Goal: Task Accomplishment & Management: Use online tool/utility

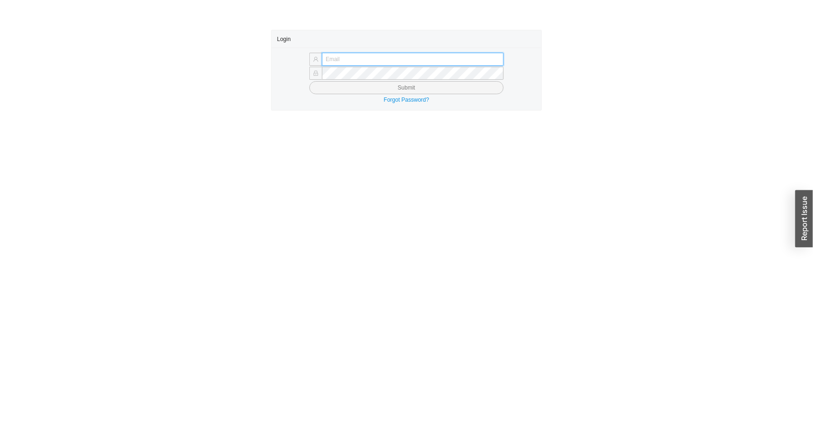
type input "issac@asbathnj.com"
click at [309, 81] on button "Submit" at bounding box center [406, 87] width 194 height 13
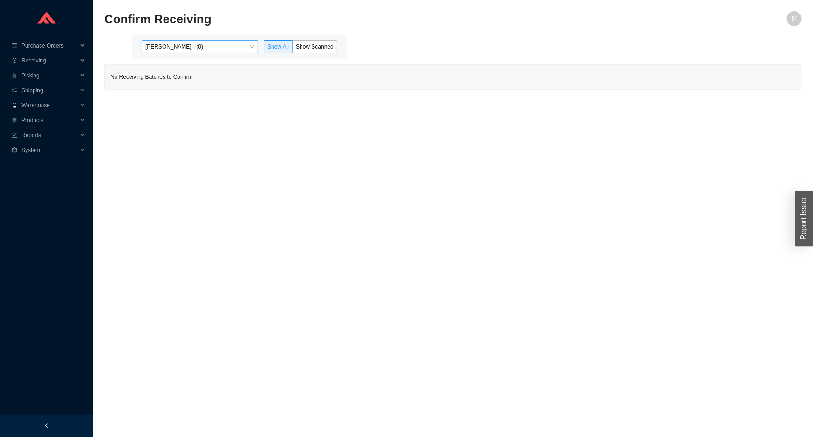
click at [214, 47] on span "Issac Yoselovsky - (0)" at bounding box center [199, 47] width 109 height 12
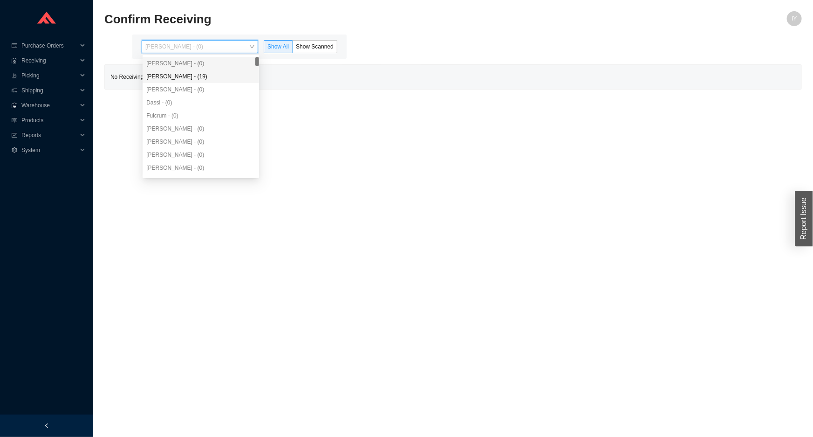
click at [220, 81] on div "Angel Negron - (19)" at bounding box center [201, 76] width 116 height 13
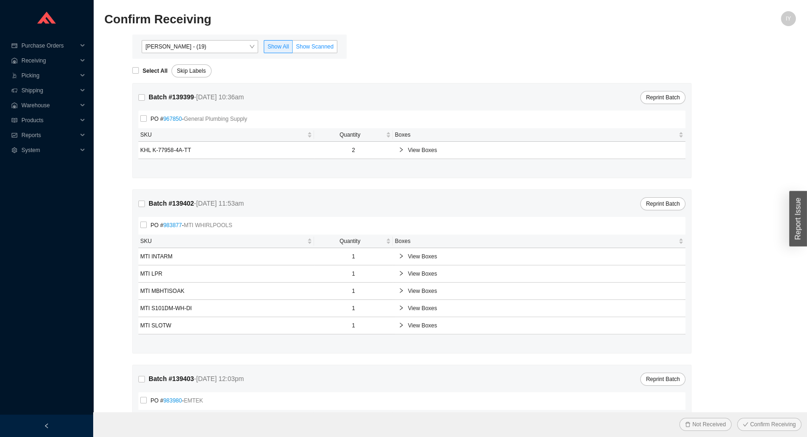
click at [303, 51] on label "Show Scanned" at bounding box center [315, 46] width 45 height 13
click at [293, 48] on input "Show Scanned" at bounding box center [293, 48] width 0 height 0
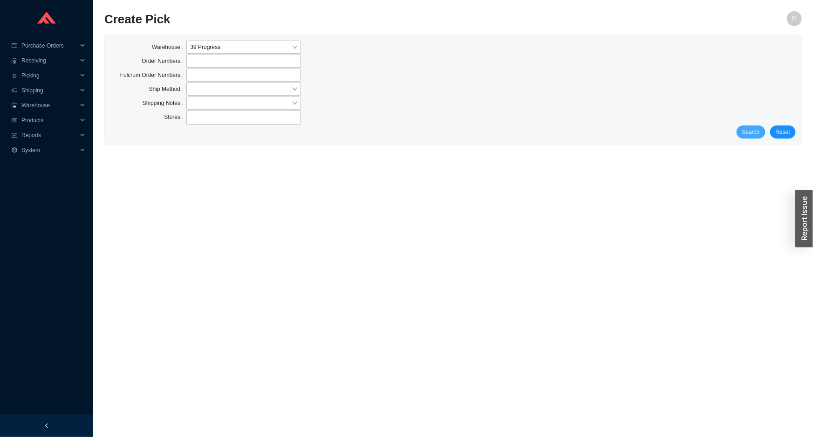
click at [754, 132] on span "Search" at bounding box center [751, 131] width 18 height 9
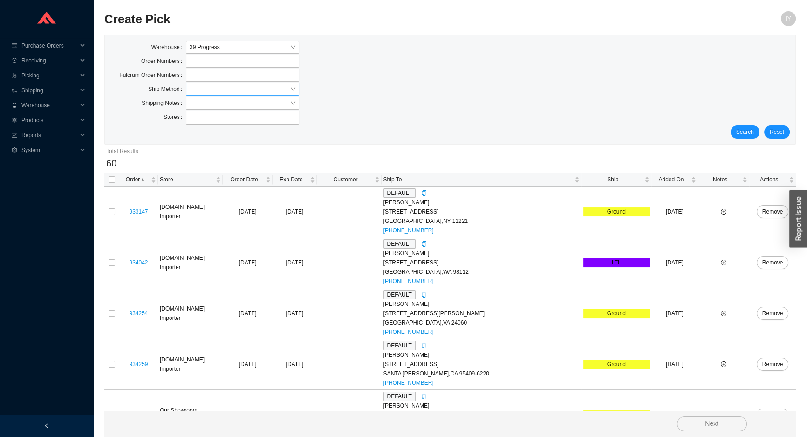
click at [261, 90] on input "search" at bounding box center [240, 89] width 100 height 12
click at [228, 158] on div "UPS" at bounding box center [243, 158] width 106 height 8
click at [284, 90] on span "UPS" at bounding box center [243, 89] width 106 height 12
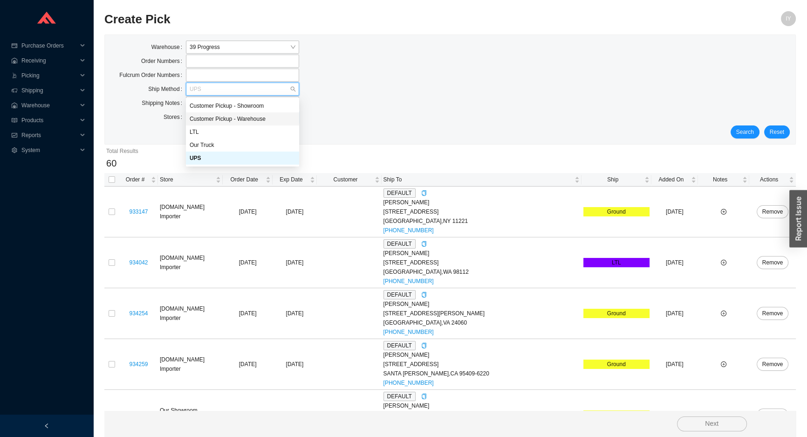
click at [269, 116] on div "Customer Pickup - Warehouse" at bounding box center [243, 119] width 106 height 8
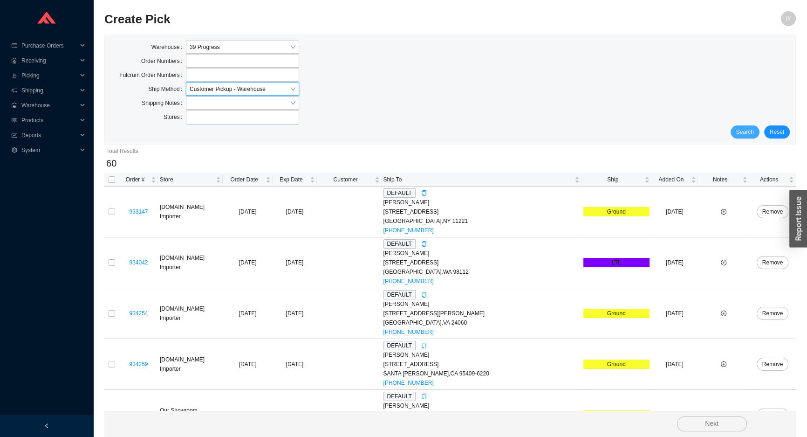
click at [748, 133] on span "Search" at bounding box center [745, 131] width 18 height 9
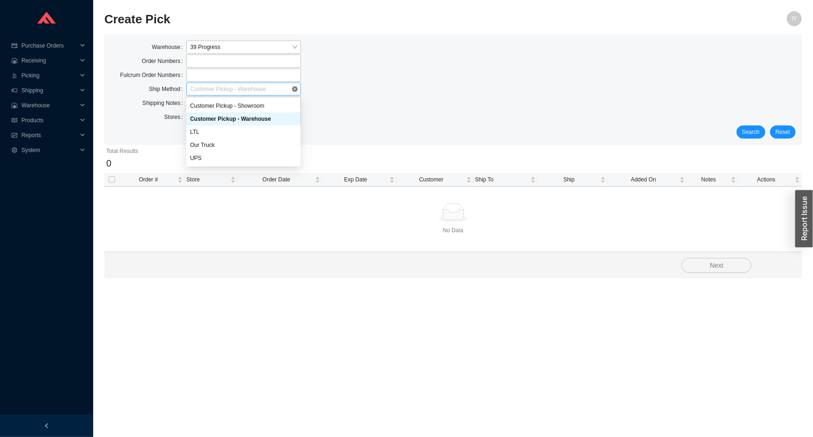
click at [275, 89] on span "Customer Pickup - Warehouse" at bounding box center [243, 89] width 107 height 12
click at [259, 147] on div "Our Truck" at bounding box center [243, 145] width 107 height 8
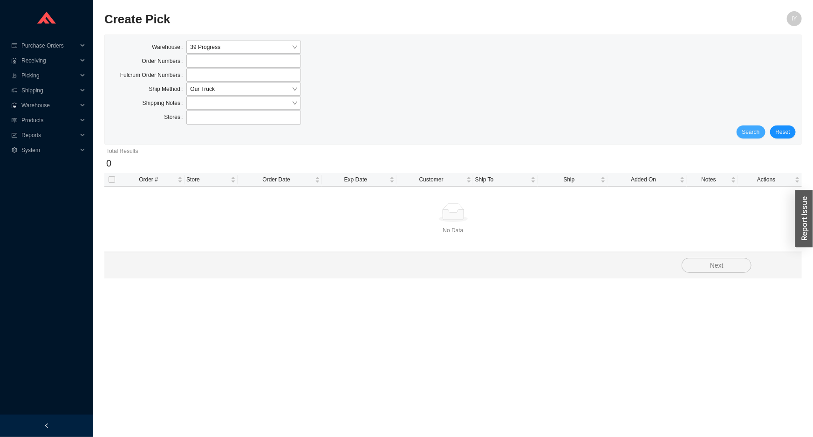
click at [747, 135] on span "Search" at bounding box center [751, 131] width 18 height 9
click at [254, 87] on span "Our Truck" at bounding box center [243, 89] width 107 height 12
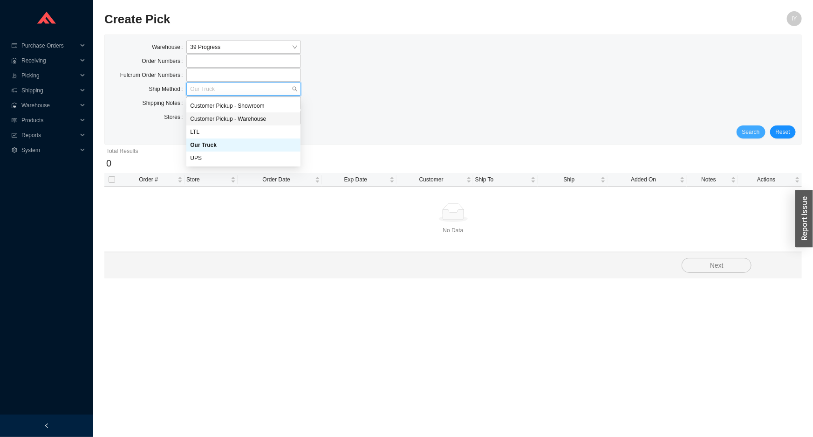
click at [764, 135] on button "Search" at bounding box center [751, 131] width 29 height 13
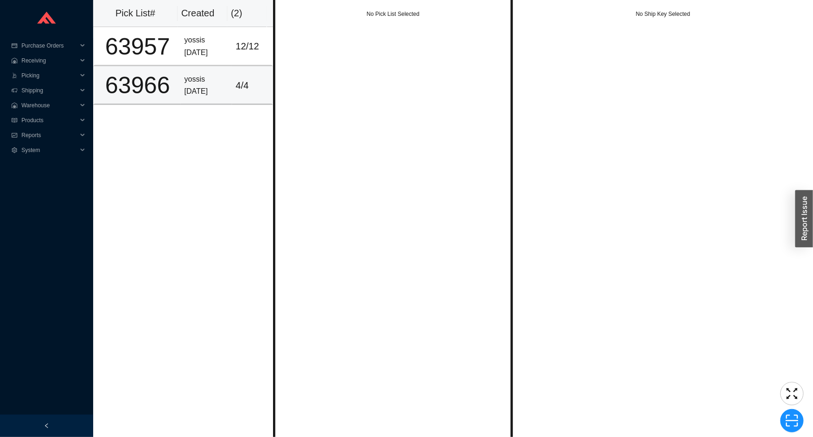
click at [200, 95] on div "[DATE]" at bounding box center [206, 91] width 44 height 13
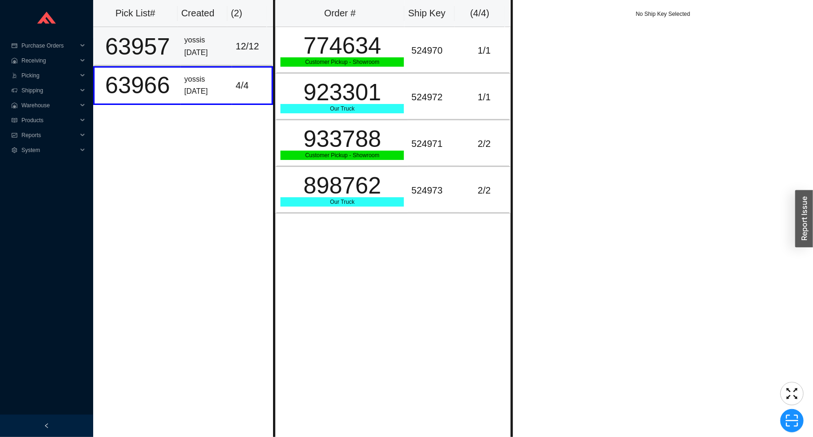
click at [244, 54] on div "12 / 12" at bounding box center [252, 46] width 32 height 15
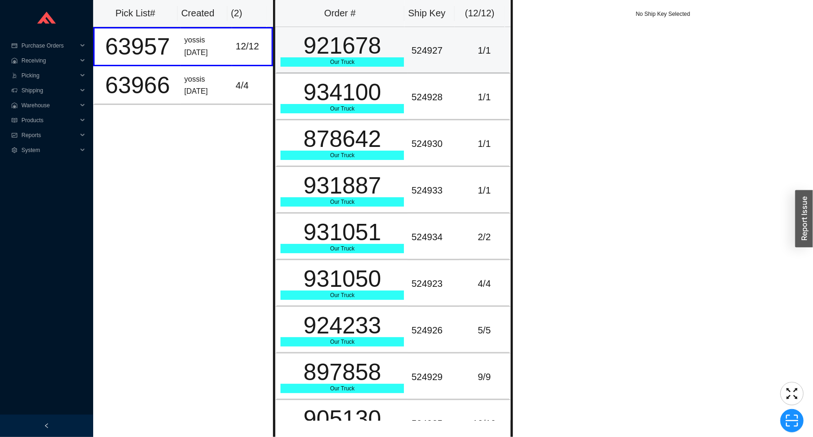
click at [356, 57] on div "921678" at bounding box center [341, 45] width 123 height 23
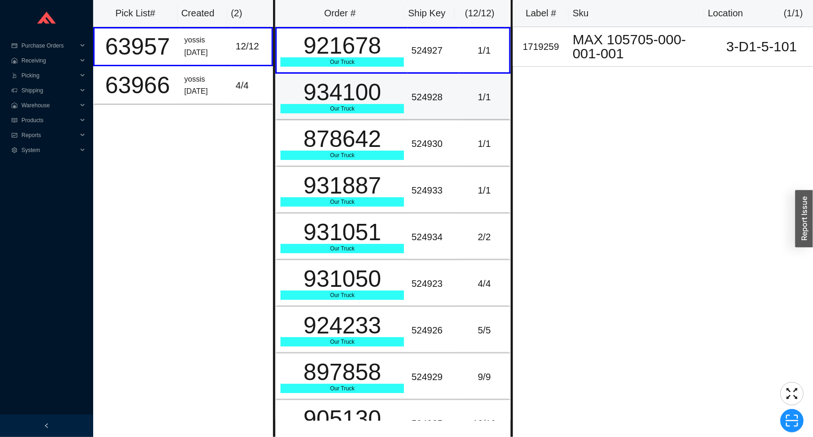
click at [355, 104] on div "934100" at bounding box center [341, 92] width 123 height 23
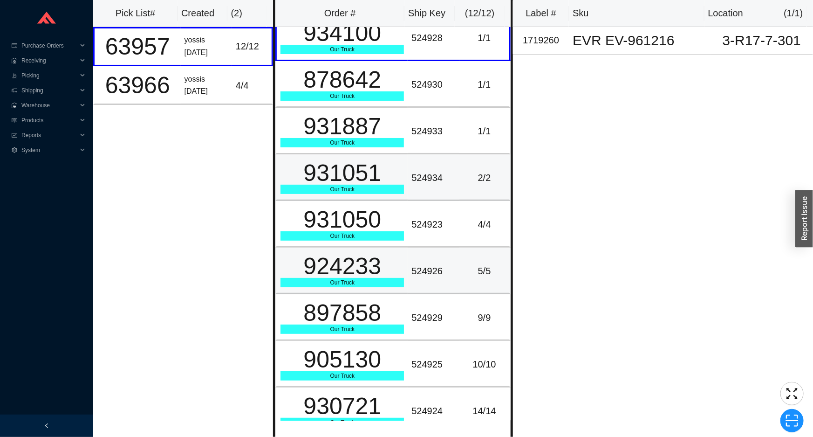
scroll to position [163, 0]
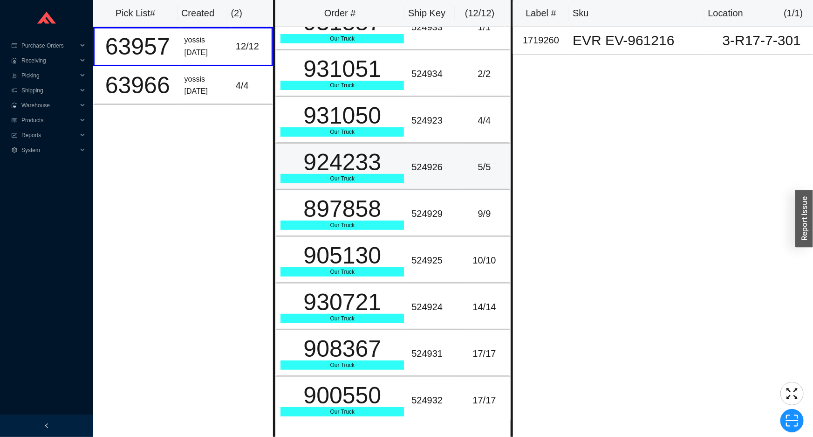
click at [342, 151] on div "924233" at bounding box center [341, 161] width 123 height 23
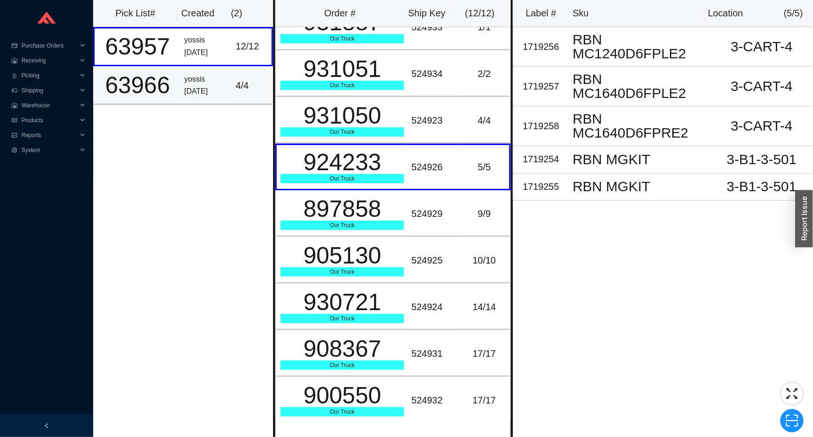
click at [174, 82] on td "63966" at bounding box center [137, 85] width 88 height 39
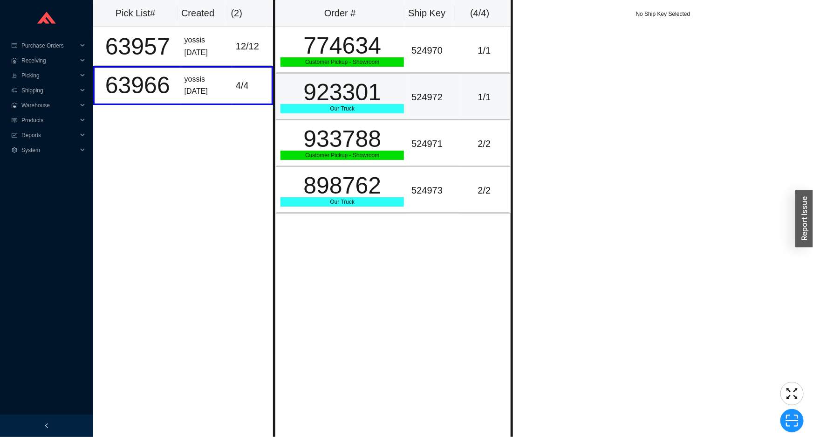
click at [388, 84] on div "923301" at bounding box center [341, 92] width 123 height 23
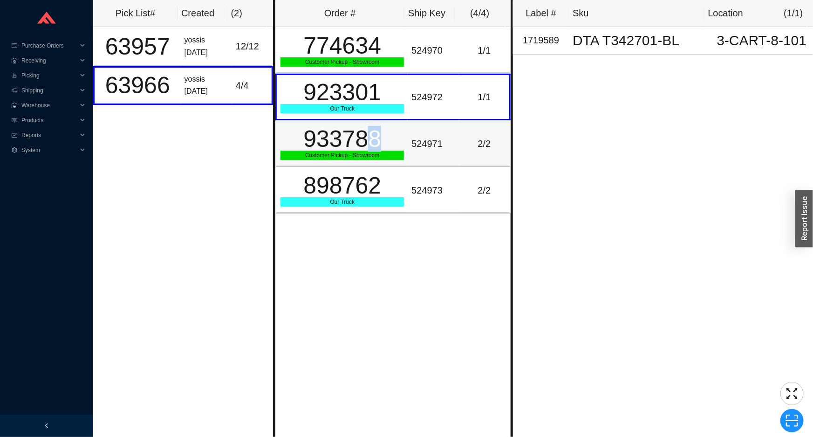
click at [372, 127] on div "933788" at bounding box center [341, 138] width 123 height 23
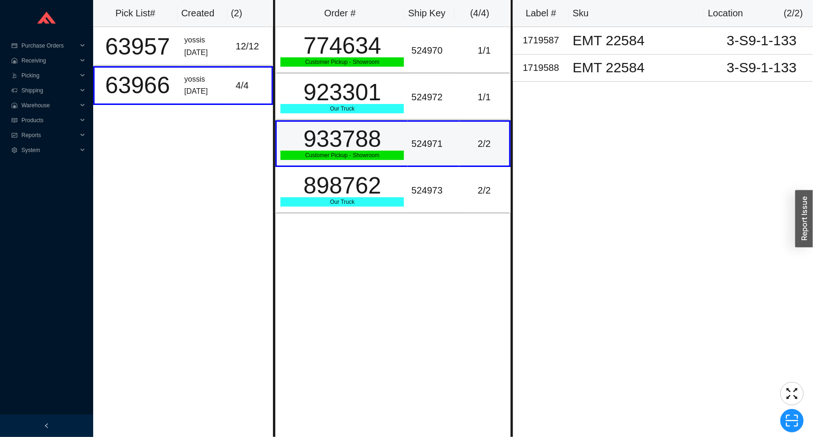
click at [376, 163] on td "933788 Customer Pickup - Showroom" at bounding box center [341, 143] width 132 height 47
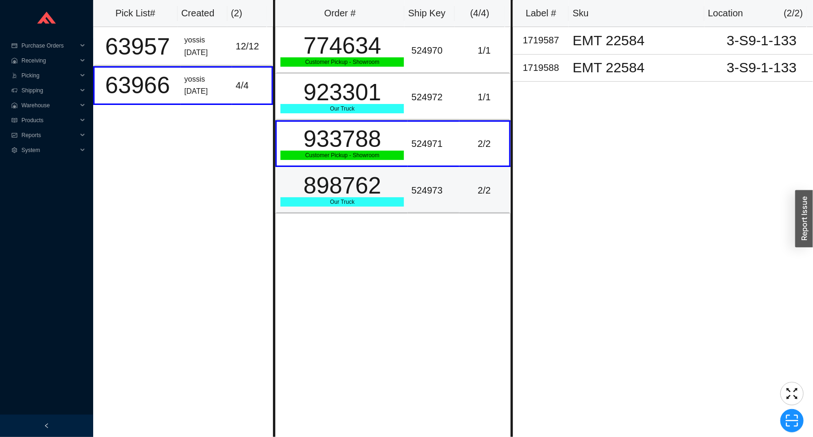
click at [376, 170] on td "898762 Our Truck" at bounding box center [341, 190] width 132 height 47
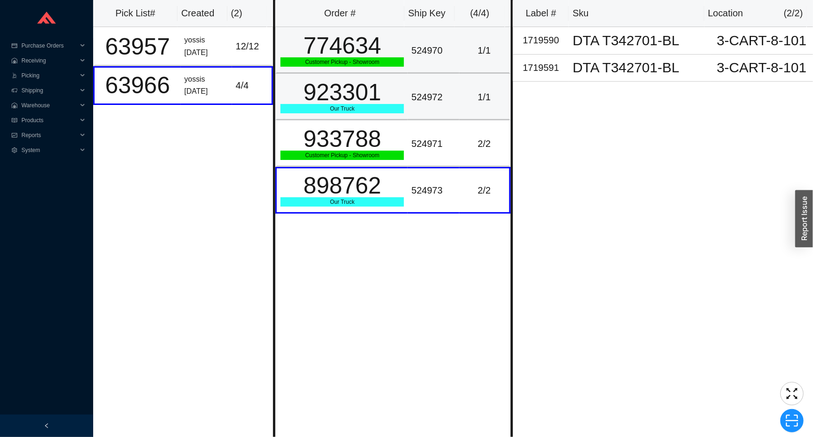
click at [398, 74] on td "923301 Our Truck" at bounding box center [341, 97] width 132 height 47
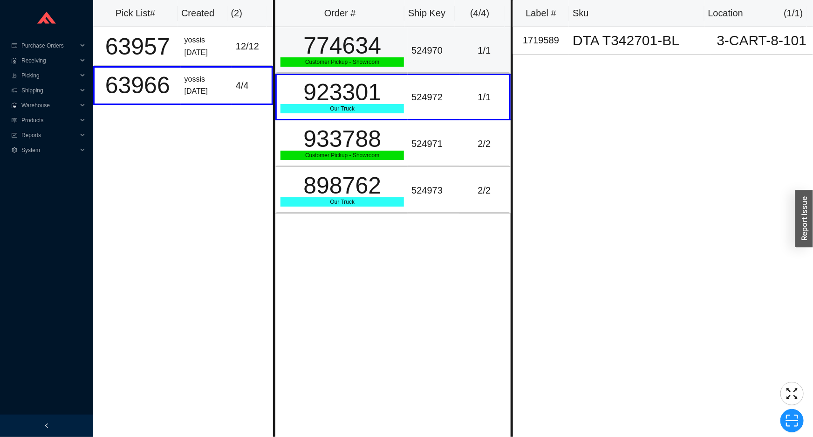
click at [402, 49] on td "774634 Customer Pickup - Showroom" at bounding box center [341, 50] width 132 height 47
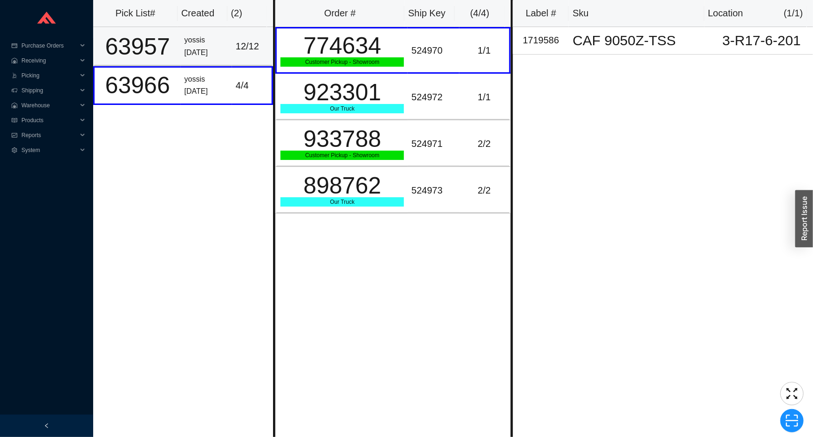
click at [204, 48] on div "8/15/2025" at bounding box center [206, 53] width 44 height 13
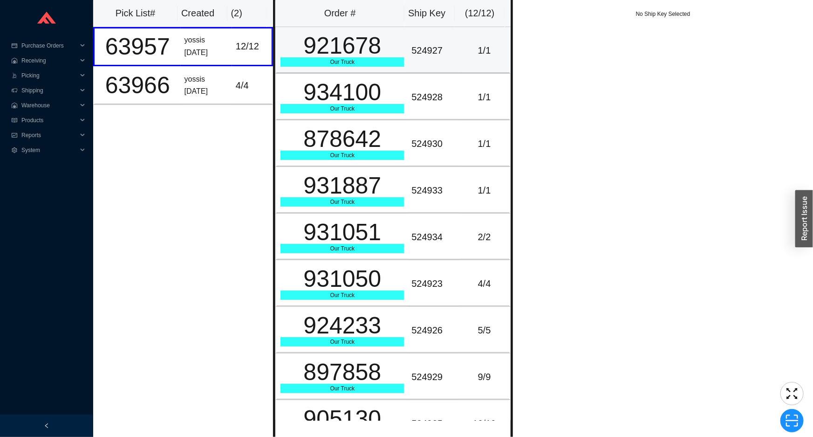
click at [309, 47] on div "921678" at bounding box center [341, 45] width 123 height 23
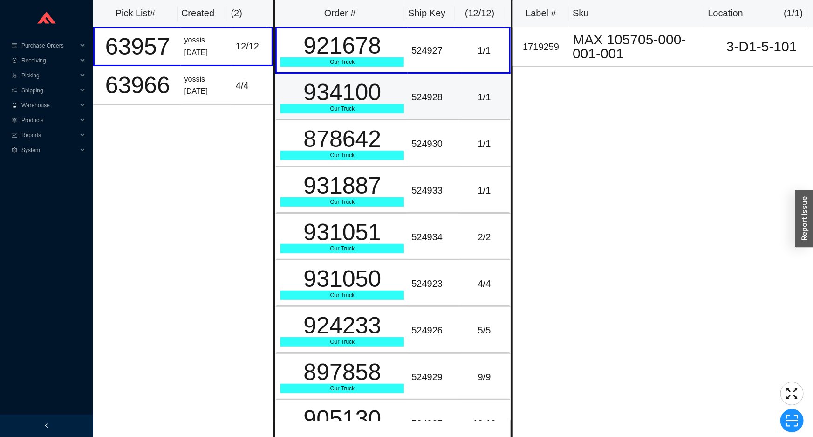
click at [311, 89] on div "934100" at bounding box center [341, 92] width 123 height 23
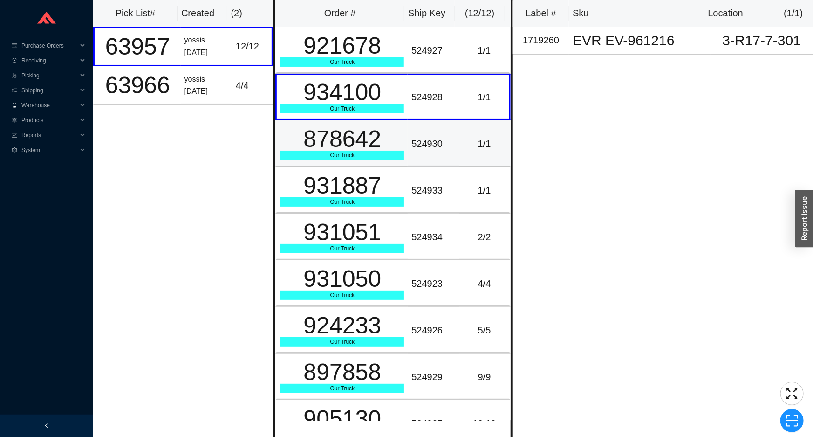
drag, startPoint x: 328, startPoint y: 121, endPoint x: 327, endPoint y: 137, distance: 16.3
click at [328, 130] on td "878642 Our Truck" at bounding box center [341, 143] width 132 height 47
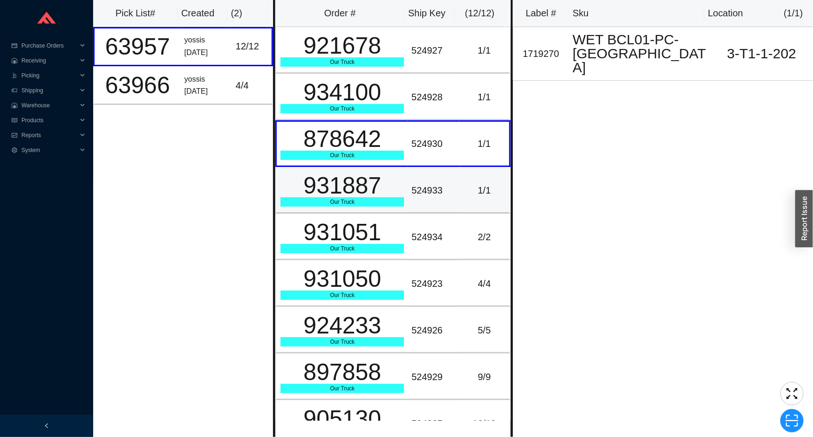
click at [322, 174] on div "931887" at bounding box center [341, 185] width 123 height 23
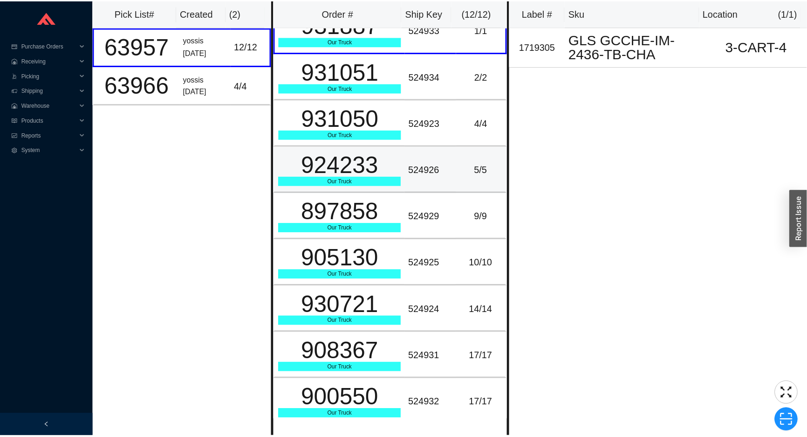
scroll to position [163, 0]
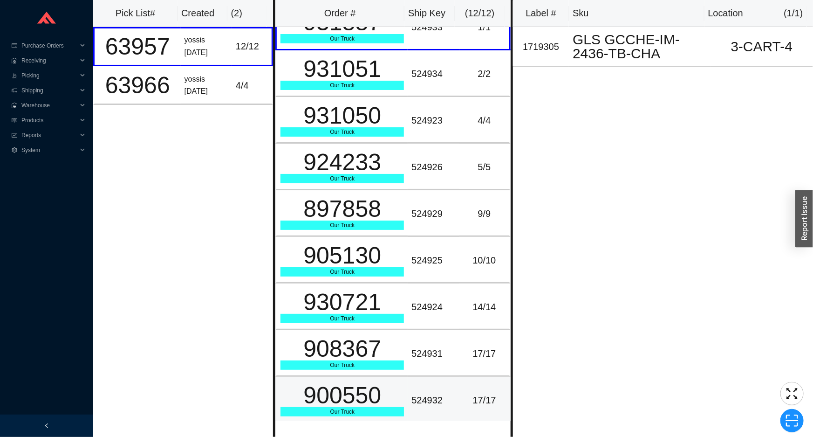
click at [362, 388] on div "900550" at bounding box center [341, 394] width 123 height 23
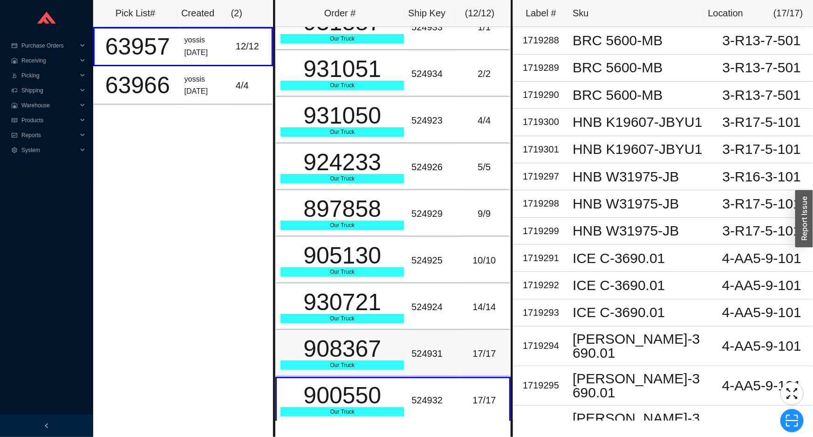
click at [368, 358] on div "908367" at bounding box center [341, 348] width 123 height 23
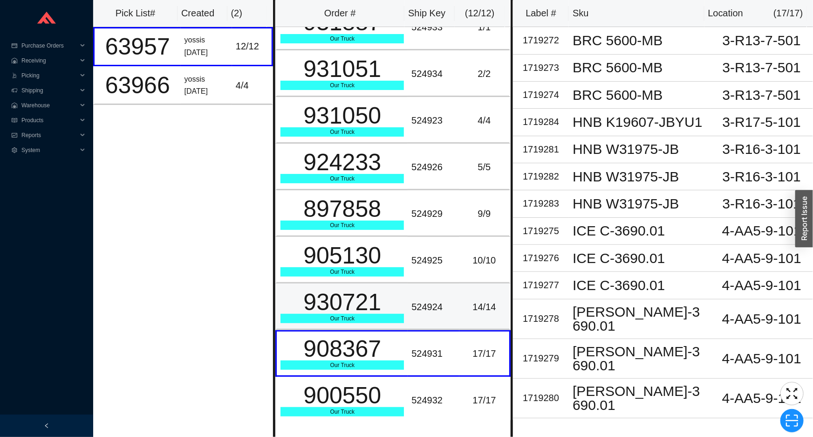
drag, startPoint x: 375, startPoint y: 311, endPoint x: 377, endPoint y: 301, distance: 10.4
click at [376, 307] on div "930721" at bounding box center [341, 301] width 123 height 23
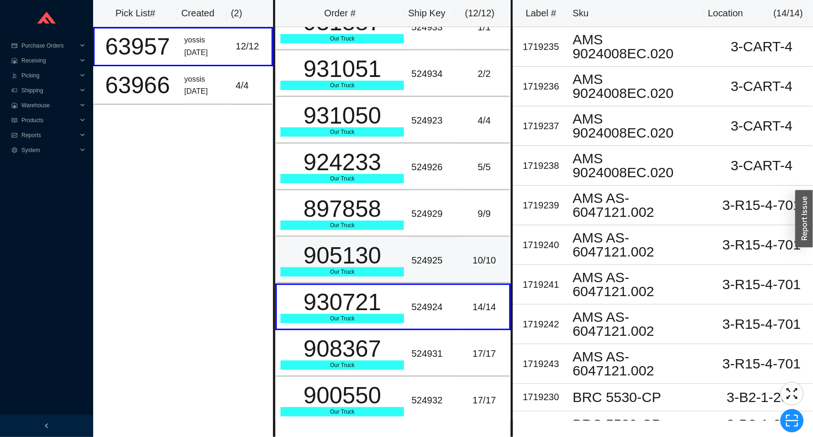
click at [379, 262] on div "905130" at bounding box center [341, 255] width 123 height 23
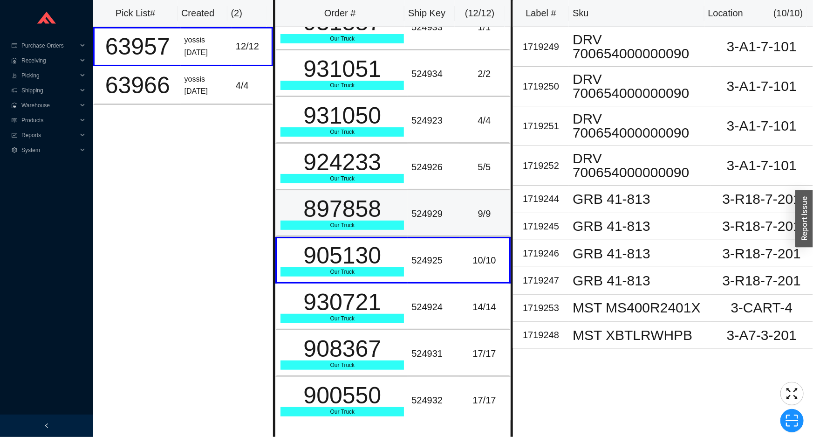
click at [392, 197] on div "897858" at bounding box center [341, 208] width 123 height 23
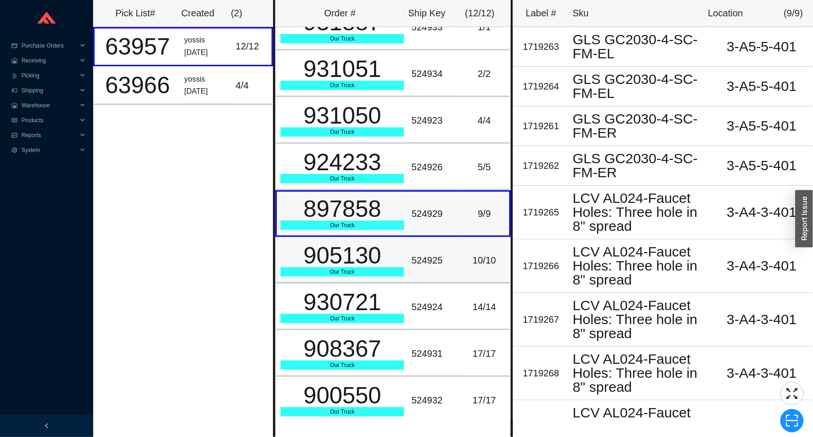
drag, startPoint x: 384, startPoint y: 237, endPoint x: 400, endPoint y: 205, distance: 35.6
click at [391, 223] on tbody "921678 Our Truck 524927 1 / 1 934100 Our Truck 524928 1 / 1 878642 Our Truck 52…" at bounding box center [392, 143] width 235 height 559
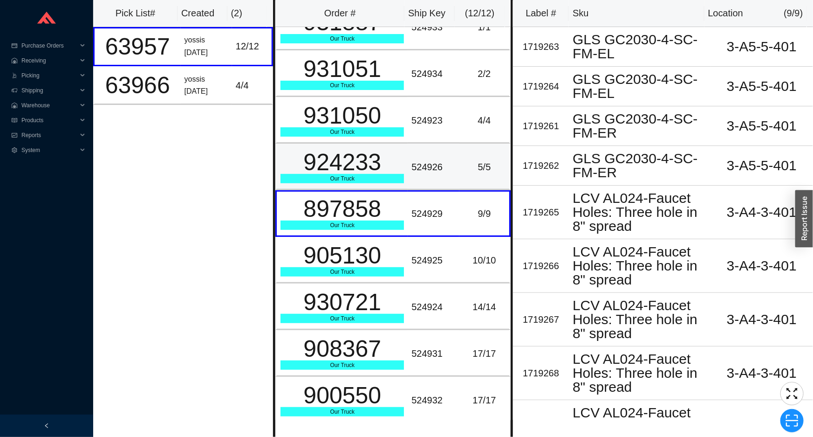
drag, startPoint x: 405, startPoint y: 186, endPoint x: 409, endPoint y: 172, distance: 14.3
click at [408, 185] on td "524926" at bounding box center [433, 166] width 51 height 47
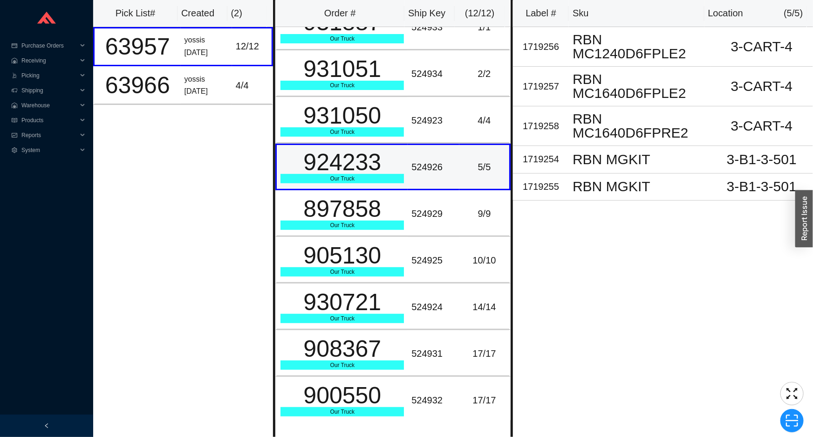
click at [408, 155] on td "524926" at bounding box center [433, 166] width 51 height 47
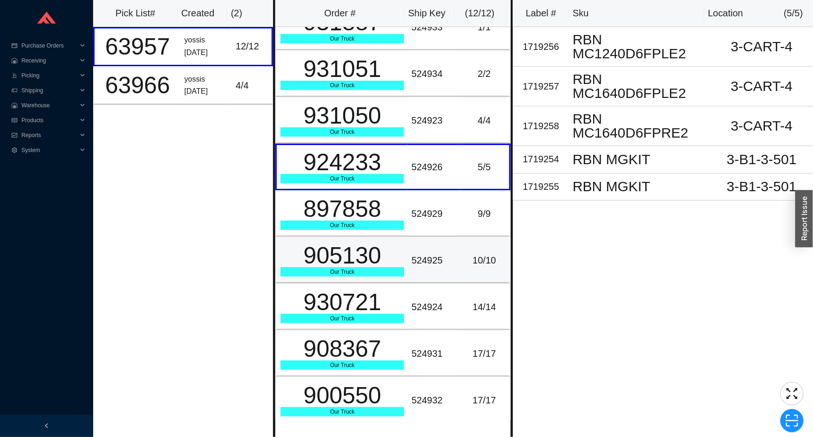
click at [450, 252] on div "524925" at bounding box center [433, 259] width 44 height 15
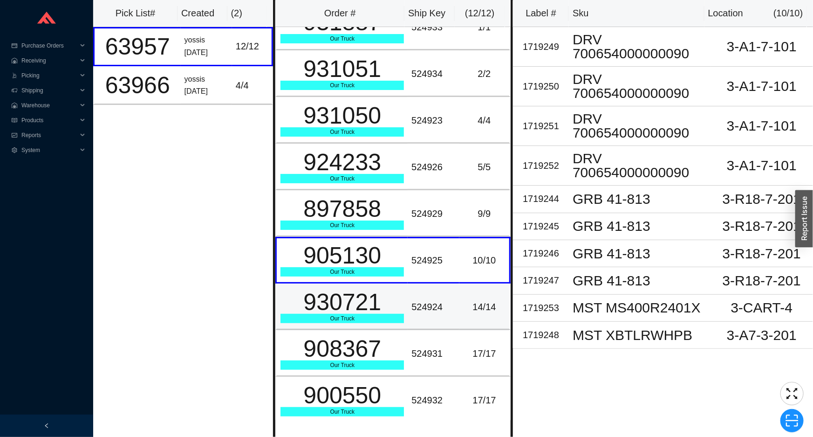
click at [410, 294] on td "524924" at bounding box center [433, 306] width 51 height 47
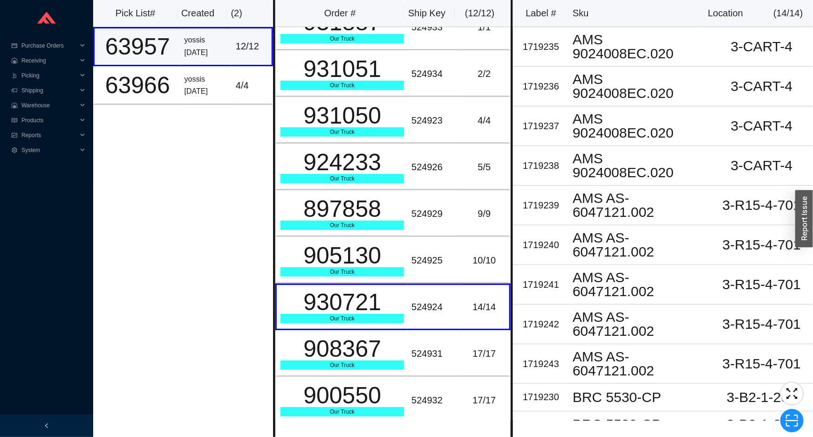
click at [126, 46] on div "63957" at bounding box center [137, 46] width 79 height 23
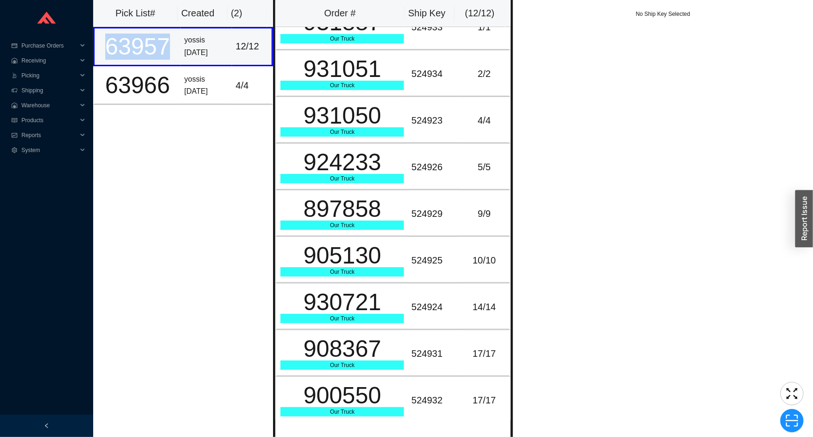
click at [126, 46] on div "63957" at bounding box center [137, 46] width 79 height 23
copy div "63957"
click at [66, 75] on span "Picking" at bounding box center [49, 75] width 56 height 15
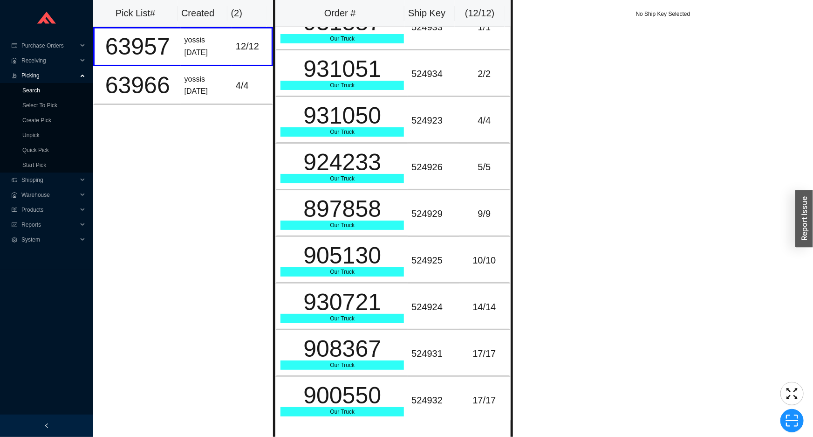
click at [40, 88] on link "Search" at bounding box center [31, 90] width 18 height 7
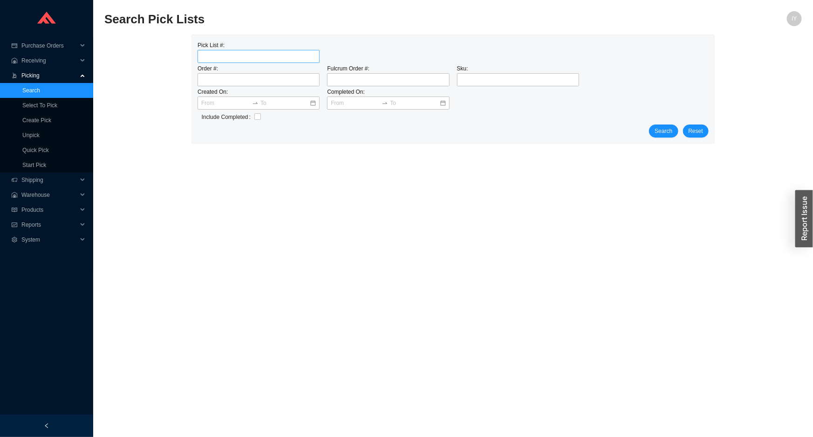
type input "63957"
click button "Search" at bounding box center [663, 130] width 29 height 13
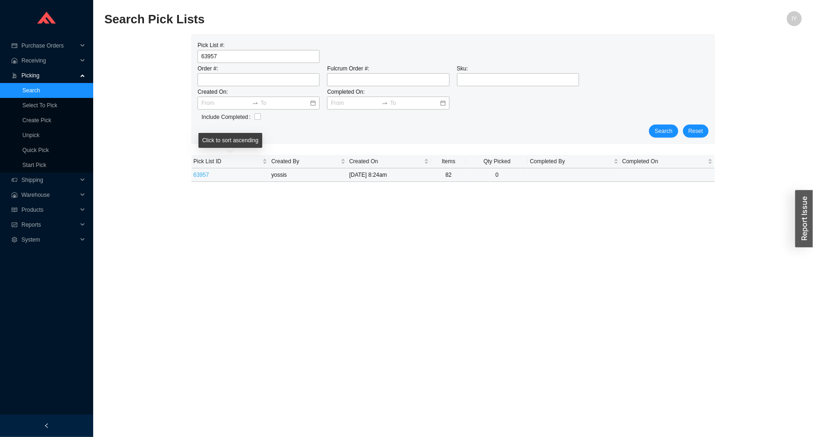
drag, startPoint x: 201, startPoint y: 167, endPoint x: 203, endPoint y: 174, distance: 7.7
click at [201, 170] on table "Pick List ID Created By Created On Items Qty Picked Completed By Completed On 6…" at bounding box center [452, 168] width 523 height 27
click at [204, 174] on link "63957" at bounding box center [200, 174] width 15 height 7
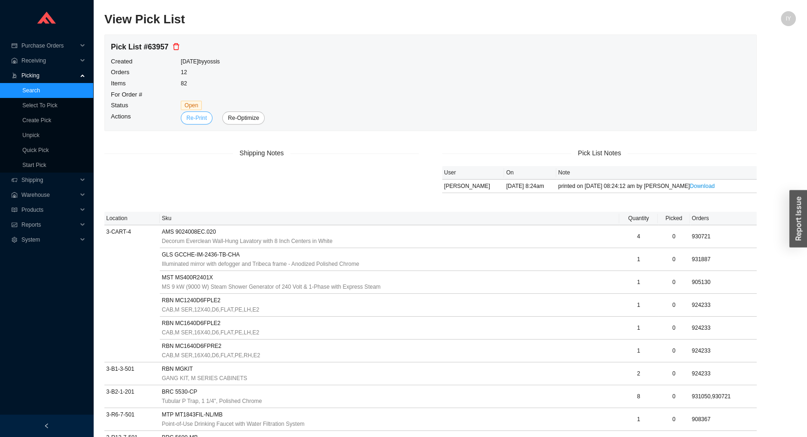
click at [192, 118] on span "Re-Print" at bounding box center [196, 117] width 20 height 9
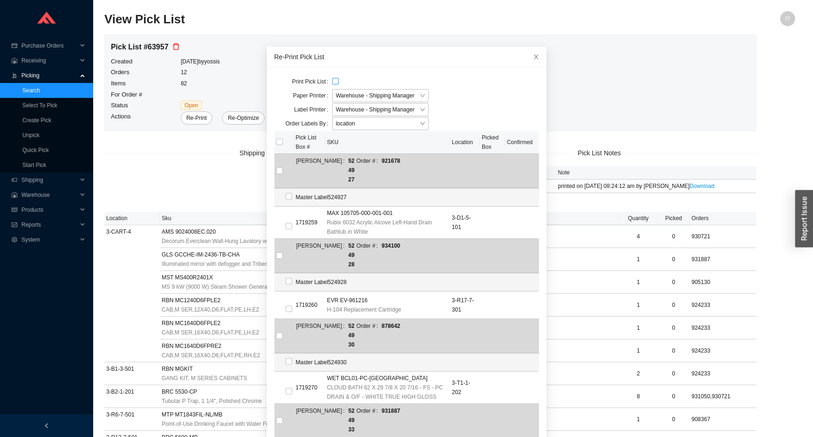
click at [332, 82] on input "checkbox" at bounding box center [335, 81] width 7 height 7
checkbox input "true"
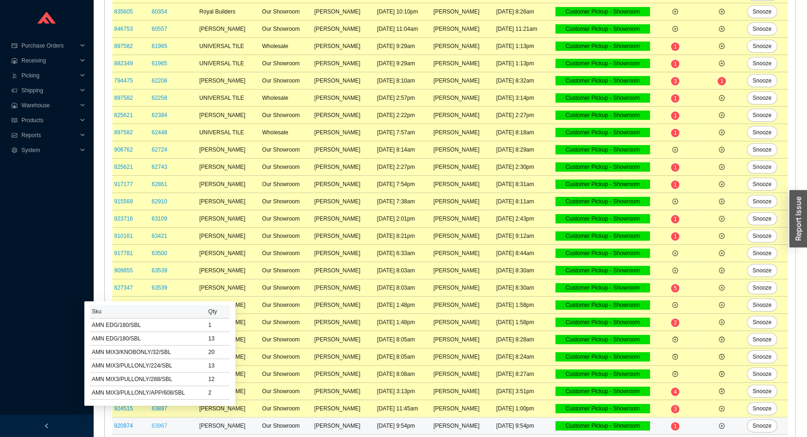
click at [163, 425] on link "63967" at bounding box center [158, 425] width 15 height 7
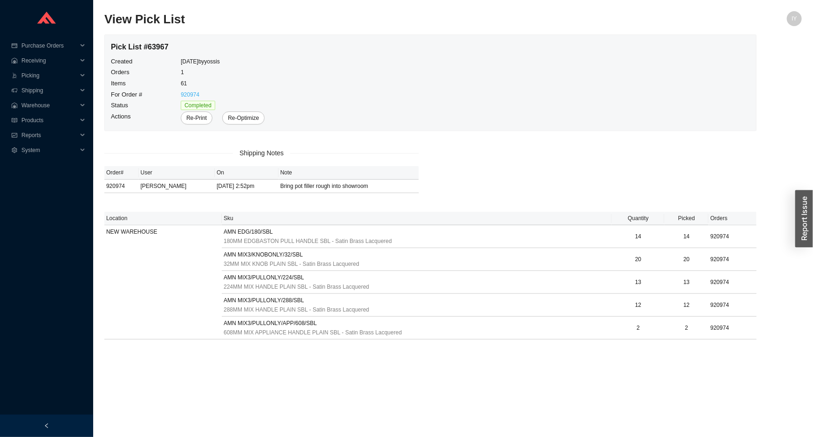
click at [191, 95] on link "920974" at bounding box center [190, 94] width 19 height 7
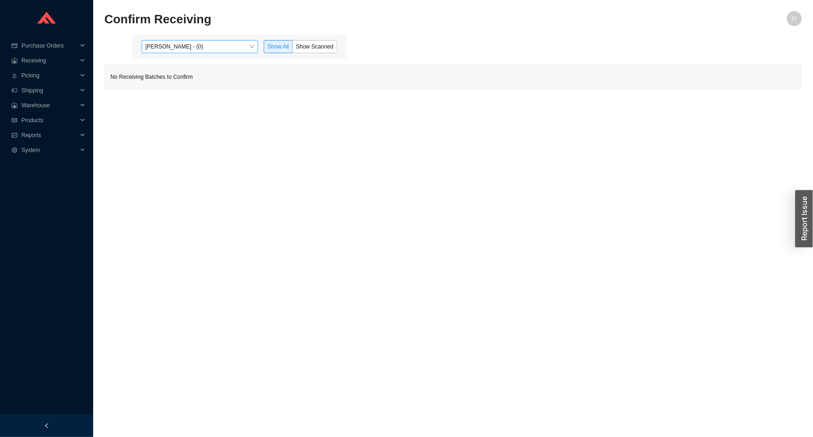
click at [246, 44] on span "[PERSON_NAME] - (0)" at bounding box center [199, 47] width 109 height 12
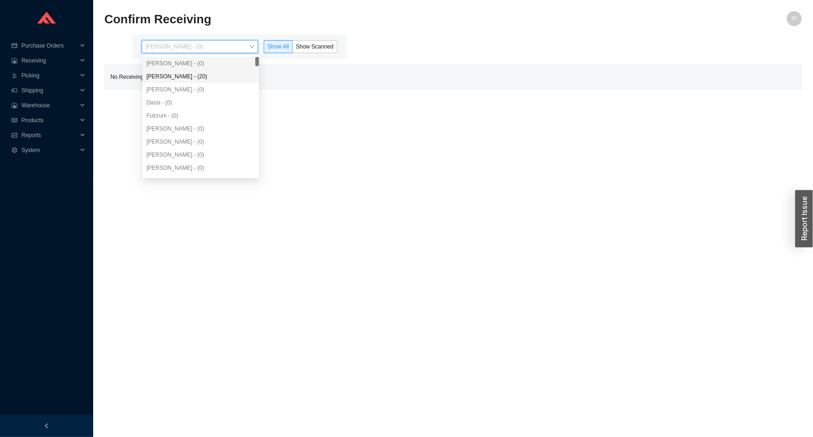
drag, startPoint x: 236, startPoint y: 63, endPoint x: 233, endPoint y: 72, distance: 9.7
click at [233, 72] on div "[PERSON_NAME] - (0) [PERSON_NAME] - (20) [PERSON_NAME] - (0) Dassi - (0) Fulcru…" at bounding box center [201, 128] width 116 height 143
click at [233, 72] on div "[PERSON_NAME] - (20)" at bounding box center [200, 76] width 109 height 8
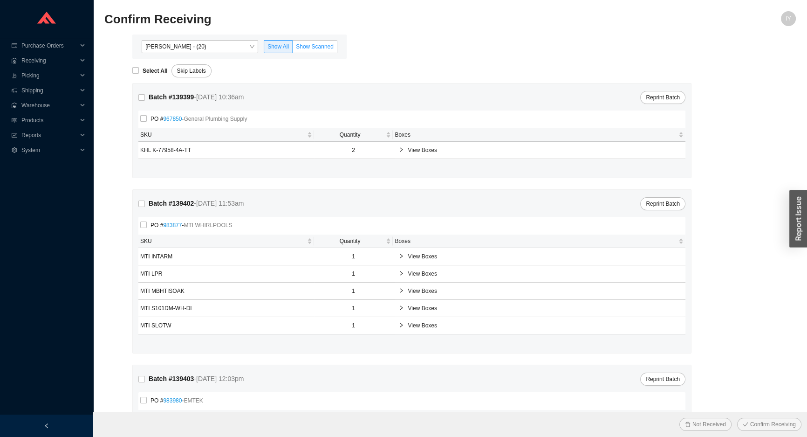
click at [314, 43] on span "Show Scanned" at bounding box center [315, 46] width 38 height 7
click at [293, 48] on input "Show Scanned" at bounding box center [293, 48] width 0 height 0
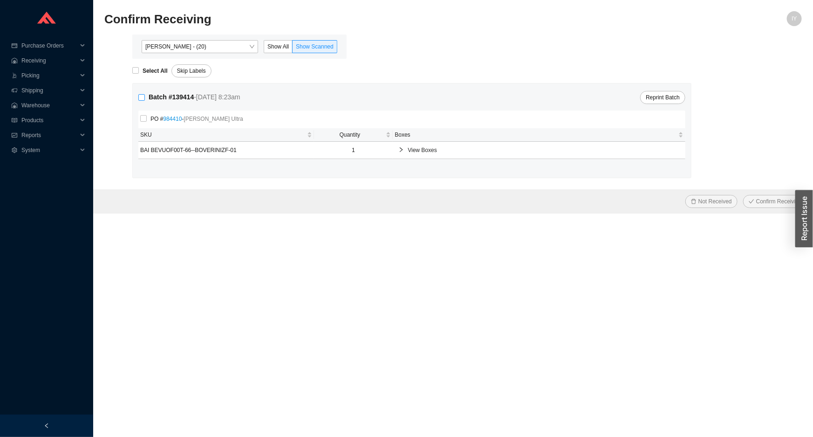
click at [138, 98] on input "Batch # 139414 - 8/18/25 8:23am" at bounding box center [141, 97] width 7 height 7
checkbox input "true"
click at [743, 195] on button "Confirm Receiving" at bounding box center [775, 201] width 64 height 13
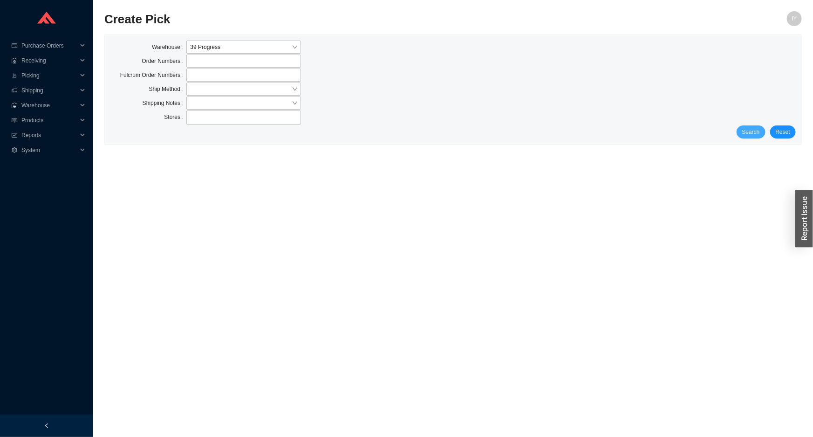
click at [763, 130] on button "Search" at bounding box center [751, 131] width 29 height 13
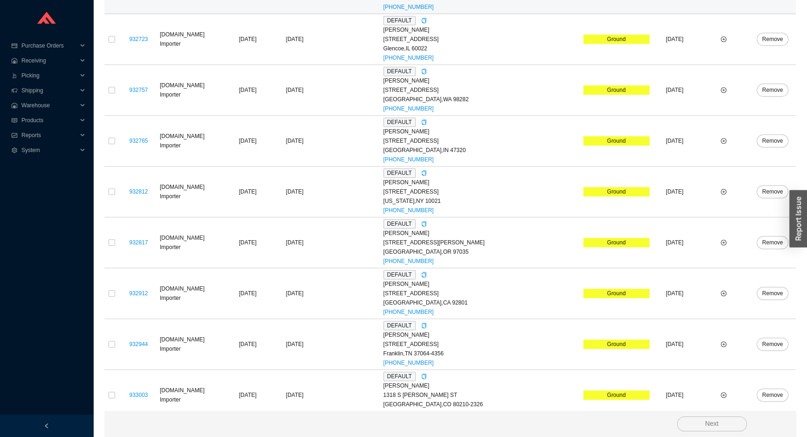
scroll to position [837, 0]
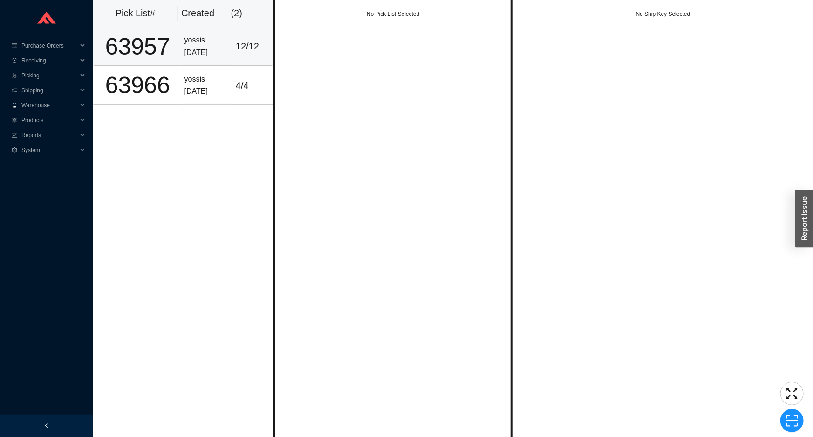
click at [199, 53] on div "[DATE]" at bounding box center [206, 53] width 44 height 13
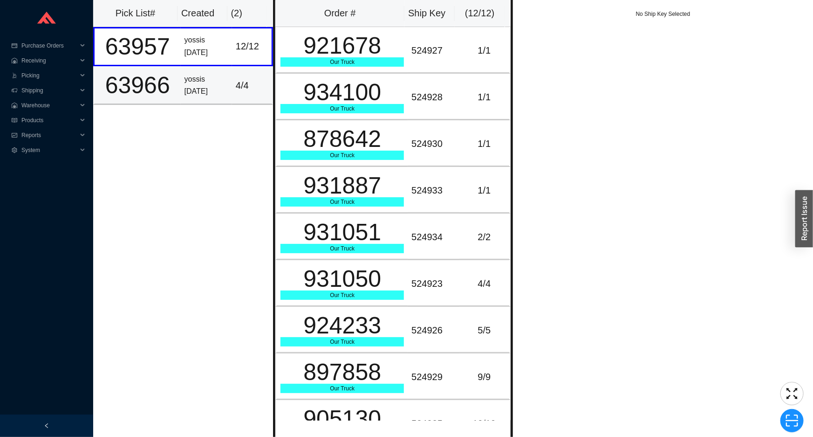
click at [246, 95] on td "4 / 4" at bounding box center [252, 85] width 41 height 39
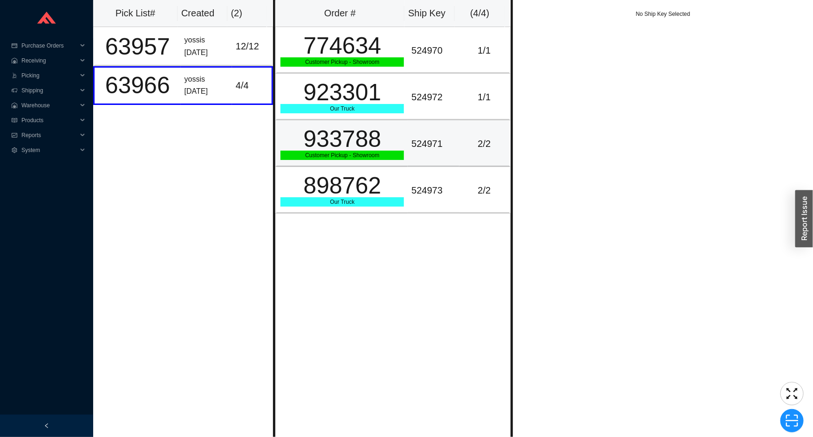
drag, startPoint x: 331, startPoint y: 158, endPoint x: 338, endPoint y: 128, distance: 31.1
click at [331, 157] on div "Customer Pickup - Showroom" at bounding box center [341, 154] width 123 height 9
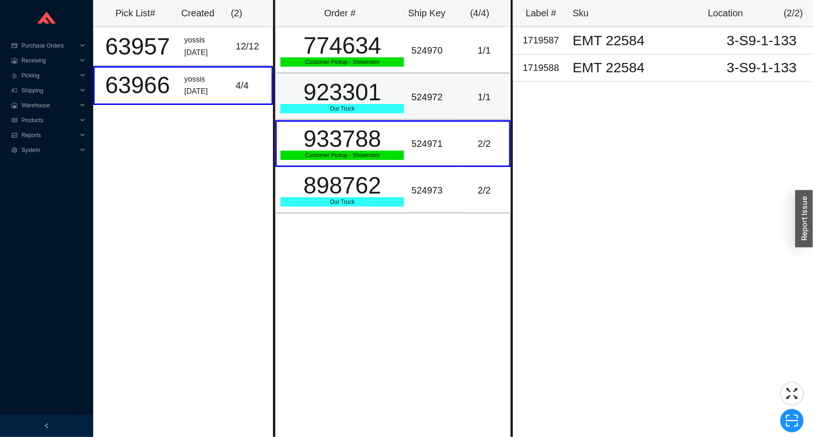
click at [335, 92] on div "923301" at bounding box center [341, 92] width 123 height 23
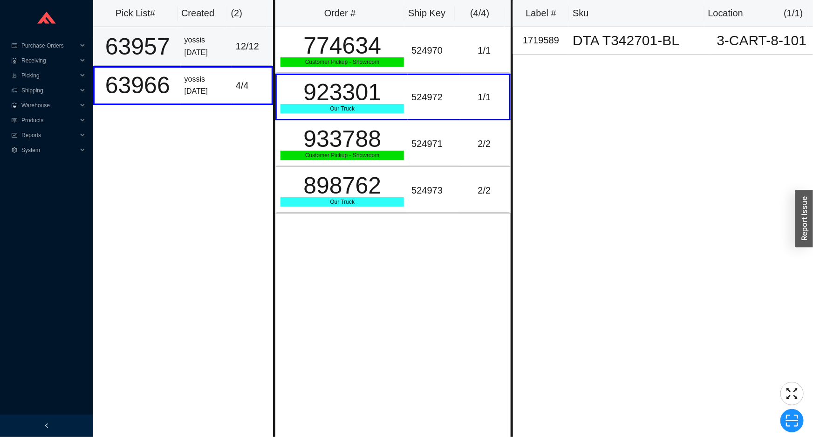
click at [224, 52] on td "yossis [DATE]" at bounding box center [206, 46] width 51 height 39
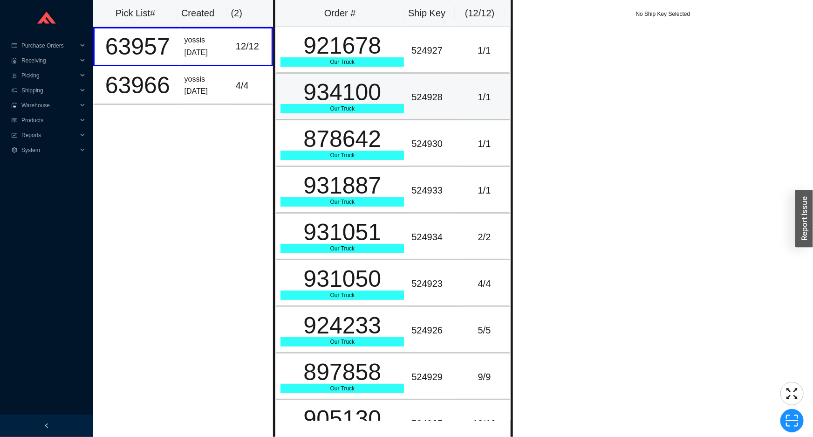
click at [361, 95] on div "934100" at bounding box center [341, 92] width 123 height 23
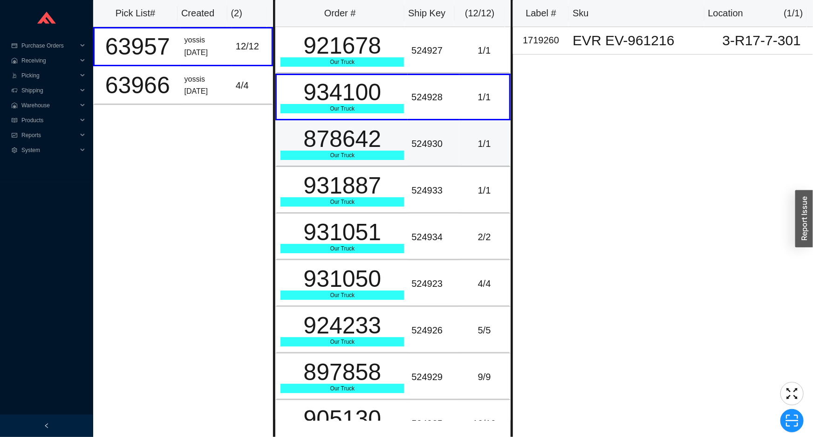
click at [356, 143] on div "878642" at bounding box center [341, 138] width 123 height 23
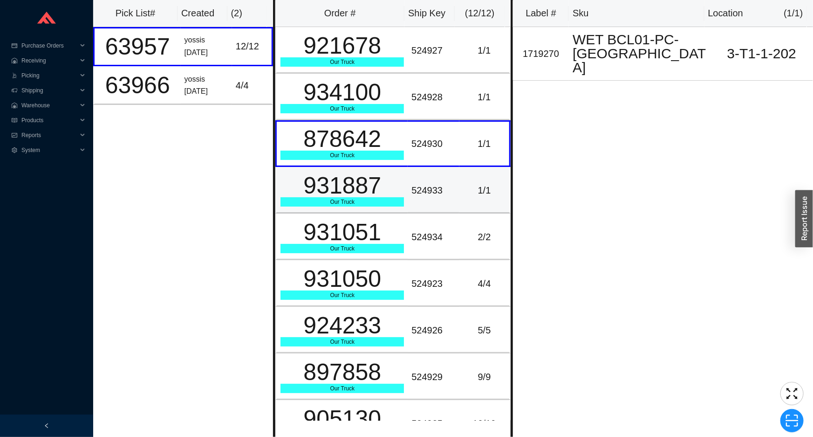
click at [354, 197] on div "931887" at bounding box center [341, 185] width 123 height 23
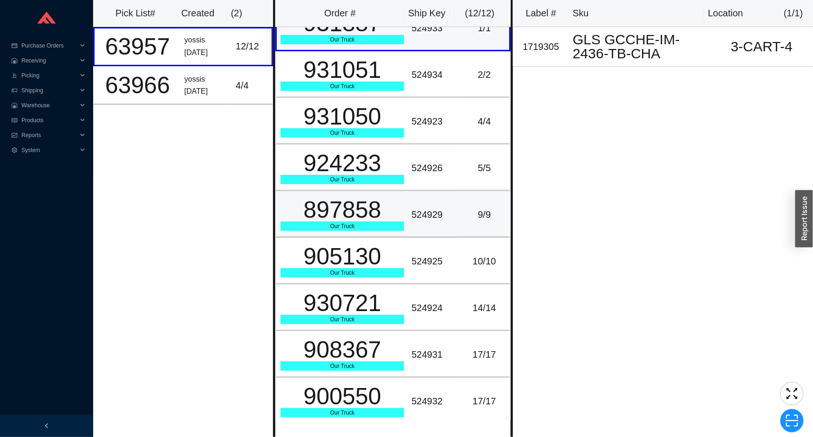
scroll to position [163, 0]
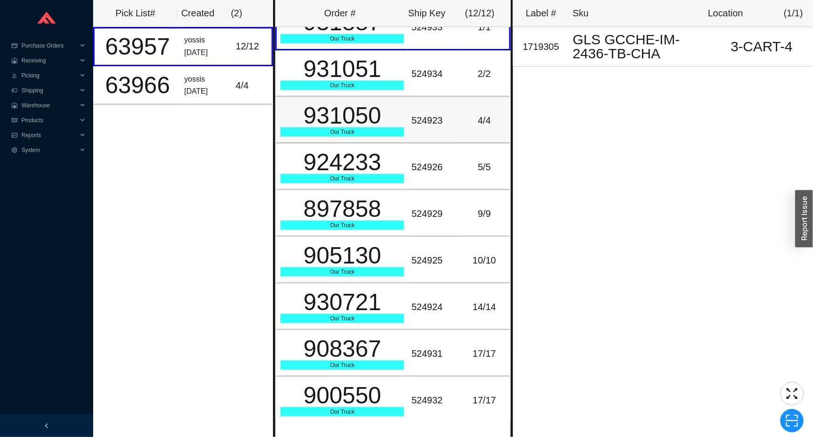
click at [340, 119] on div "931050" at bounding box center [341, 115] width 123 height 23
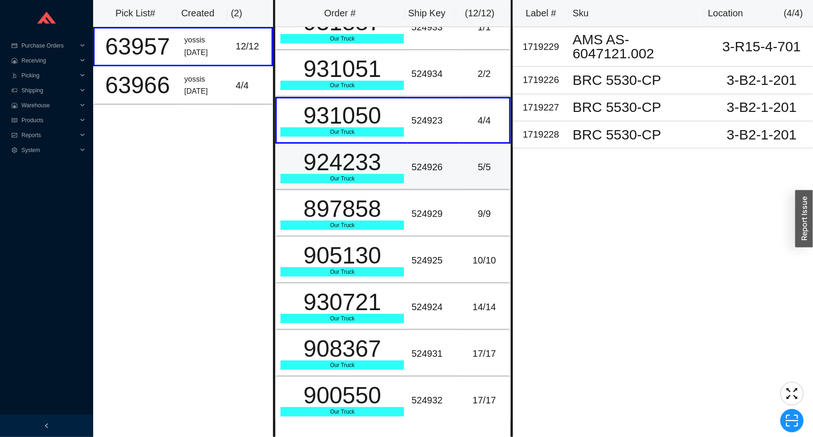
drag, startPoint x: 346, startPoint y: 174, endPoint x: 337, endPoint y: 173, distance: 8.4
click at [346, 174] on div "Our Truck" at bounding box center [341, 178] width 123 height 9
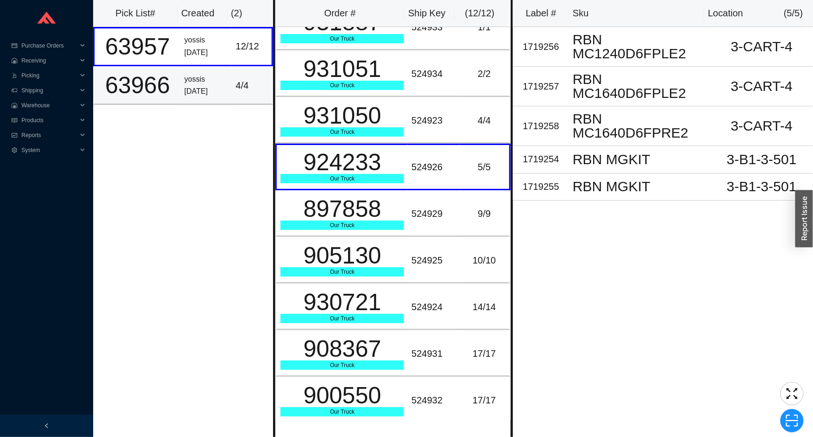
click at [244, 89] on div "4 / 4" at bounding box center [252, 85] width 32 height 15
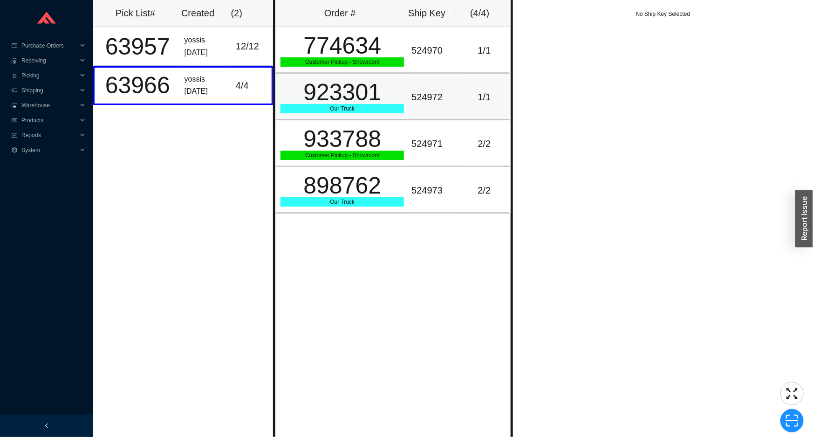
click at [437, 99] on div "524972" at bounding box center [433, 96] width 44 height 15
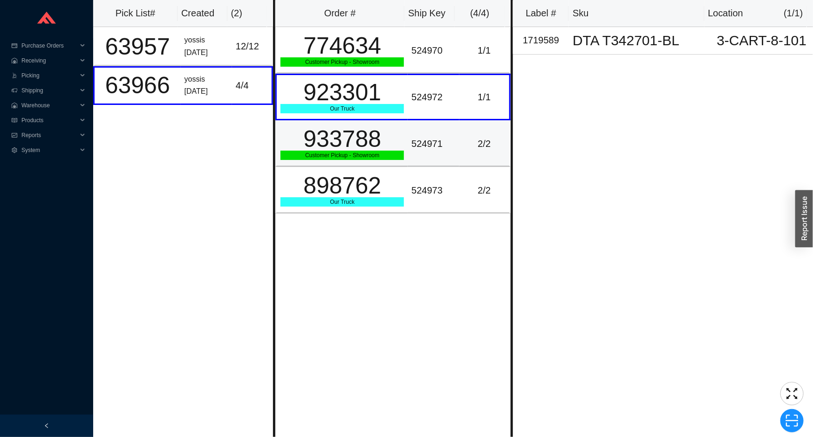
click at [429, 140] on div "524971" at bounding box center [433, 143] width 44 height 15
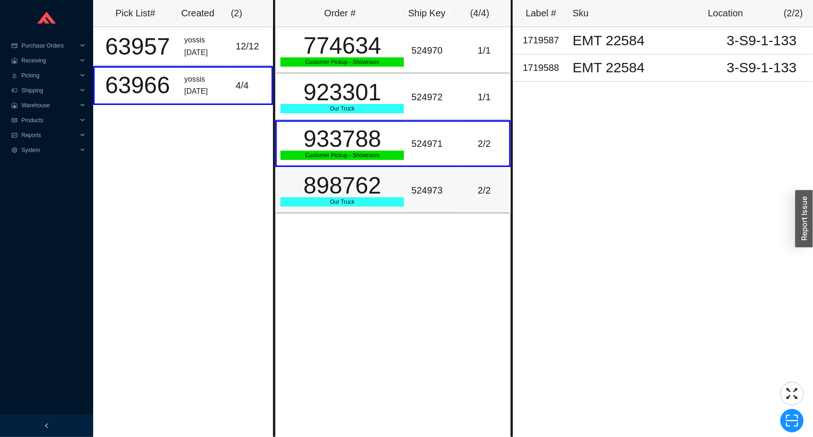
click at [418, 177] on td "524973" at bounding box center [433, 190] width 51 height 47
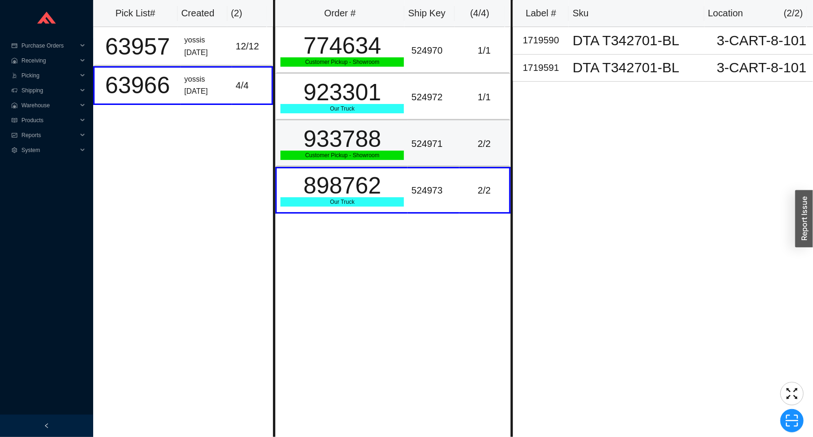
click at [418, 146] on div "524971" at bounding box center [433, 143] width 44 height 15
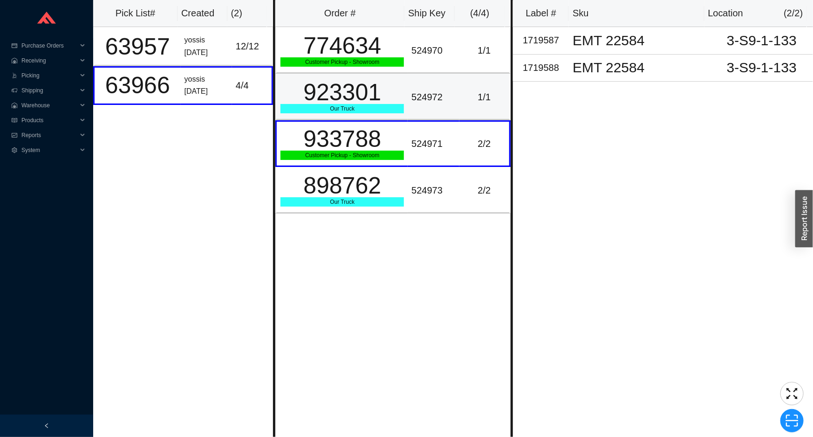
click at [408, 102] on td "524972" at bounding box center [433, 97] width 51 height 47
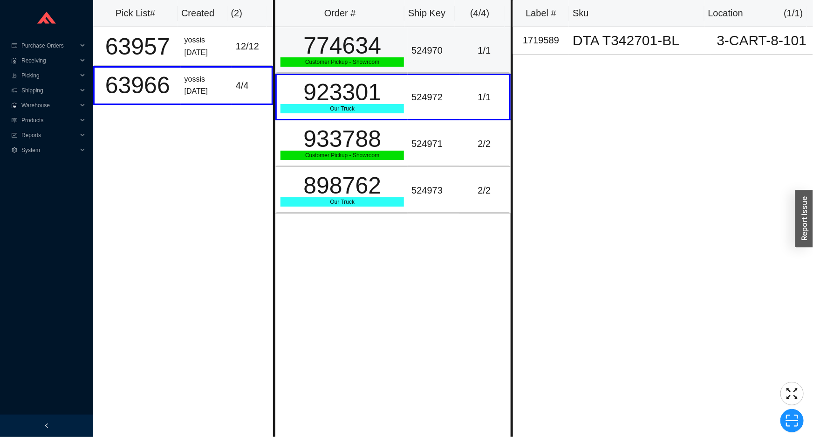
click at [394, 54] on div "774634" at bounding box center [341, 45] width 123 height 23
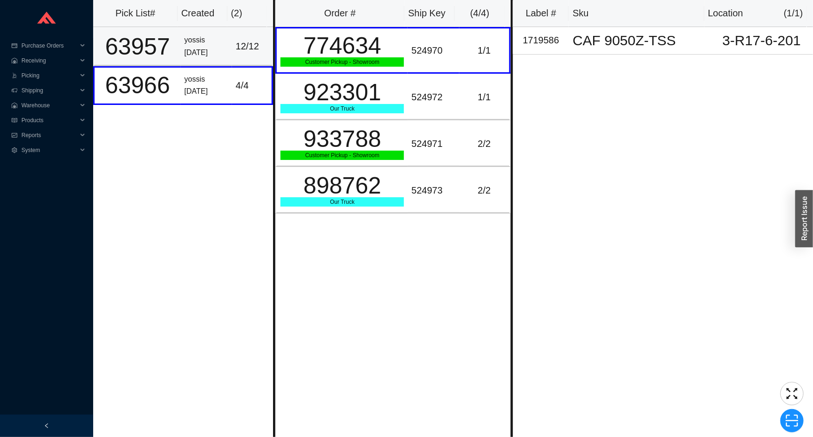
click at [239, 48] on div "12 / 12" at bounding box center [252, 46] width 32 height 15
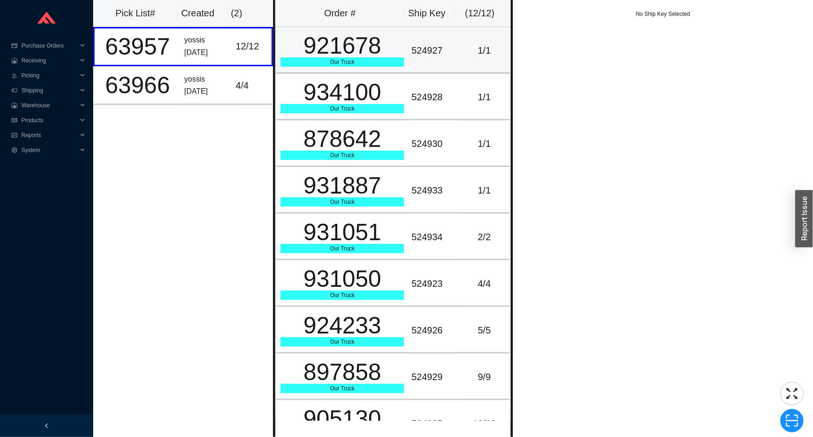
click at [297, 55] on div "921678" at bounding box center [341, 45] width 123 height 23
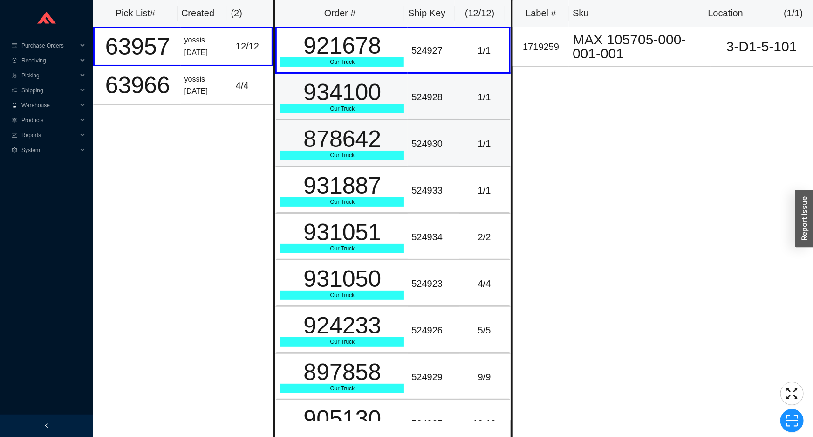
drag, startPoint x: 322, startPoint y: 114, endPoint x: 322, endPoint y: 126, distance: 12.6
click at [322, 120] on tbody "921678 Our Truck 524927 1 / 1 934100 Our Truck 524928 1 / 1 878642 Our Truck 52…" at bounding box center [392, 306] width 235 height 559
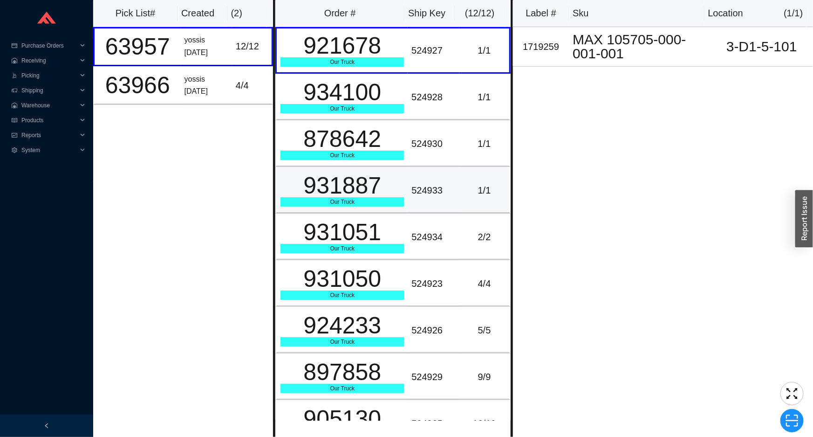
drag, startPoint x: 318, startPoint y: 182, endPoint x: 326, endPoint y: 232, distance: 50.9
click at [318, 188] on div "931887" at bounding box center [341, 185] width 123 height 23
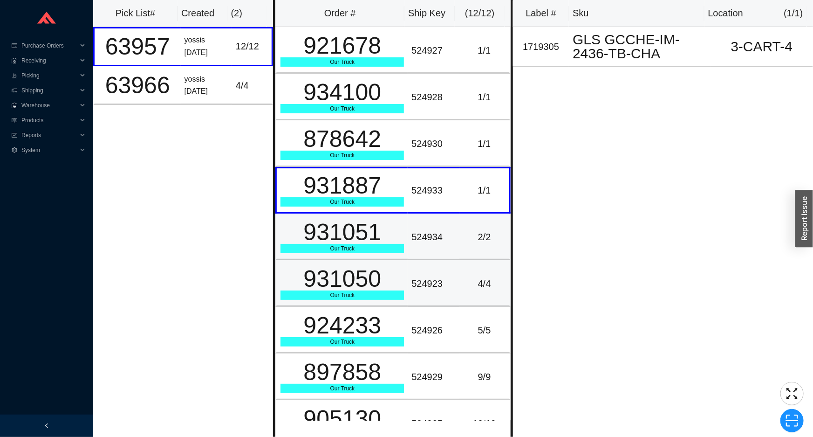
drag, startPoint x: 326, startPoint y: 248, endPoint x: 316, endPoint y: 287, distance: 40.9
click at [325, 260] on tbody "921678 Our Truck 524927 1 / 1 934100 Our Truck 524928 1 / 1 878642 Our Truck 52…" at bounding box center [392, 306] width 235 height 559
click at [317, 290] on div "931050" at bounding box center [341, 278] width 123 height 23
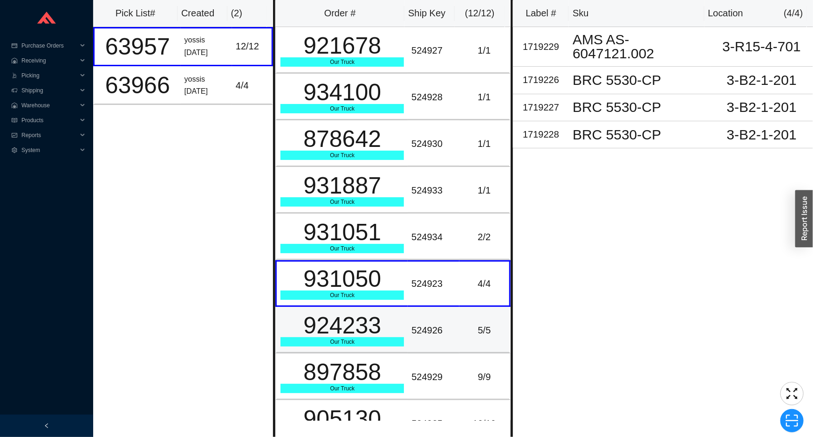
click at [311, 319] on div "924233" at bounding box center [341, 325] width 123 height 23
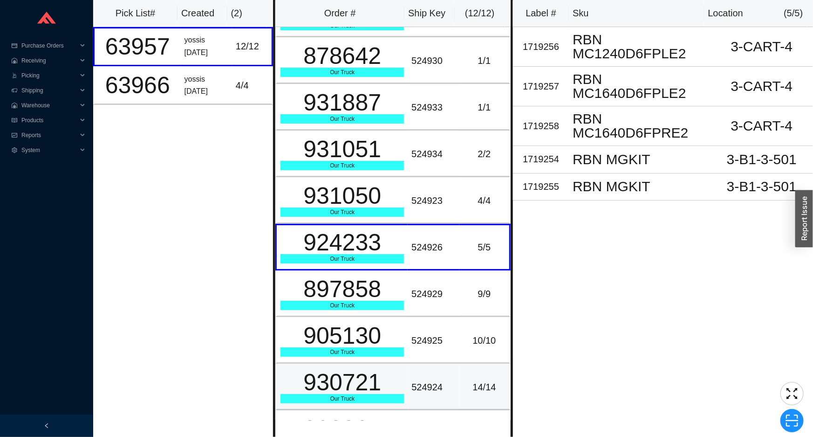
scroll to position [163, 0]
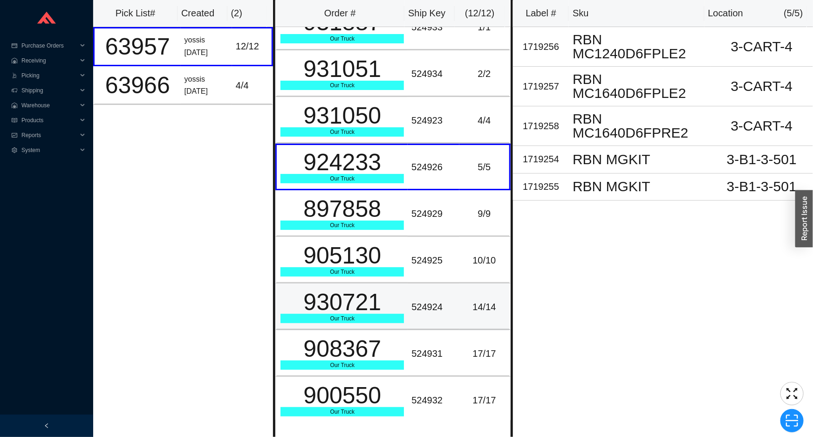
click at [313, 304] on div "930721" at bounding box center [341, 301] width 123 height 23
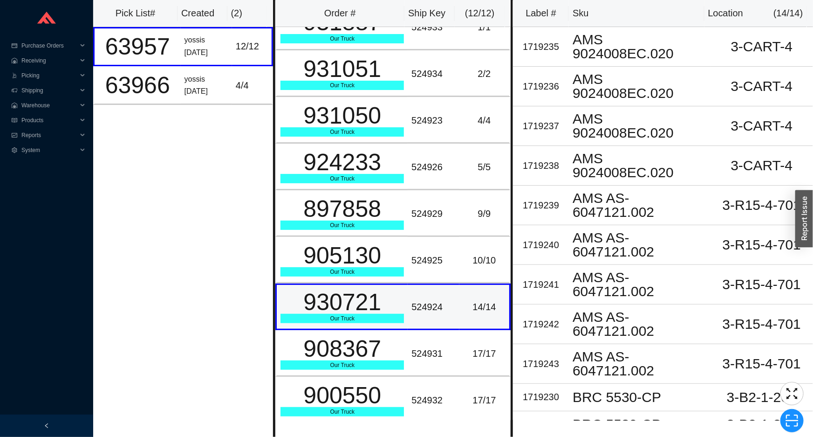
click at [313, 293] on div "930721" at bounding box center [341, 301] width 123 height 23
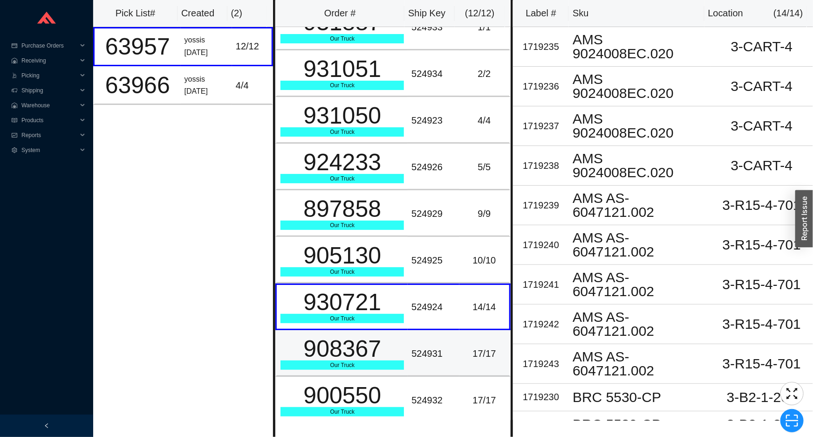
drag, startPoint x: 302, startPoint y: 373, endPoint x: 354, endPoint y: 375, distance: 51.7
click at [304, 373] on td "908367 Our Truck" at bounding box center [341, 353] width 132 height 47
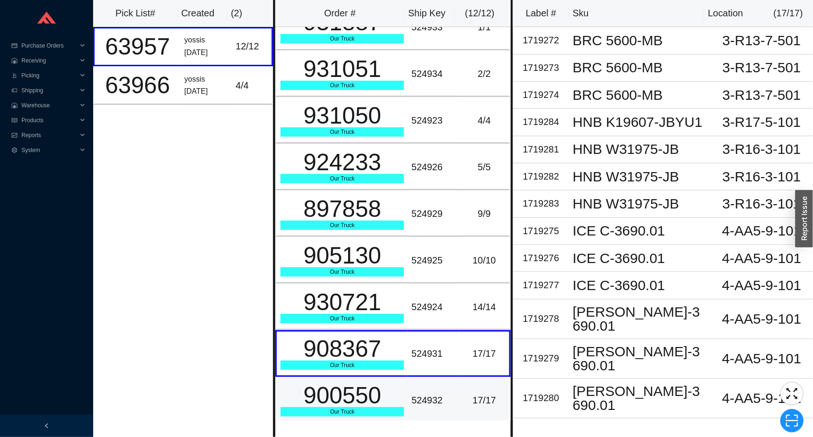
click at [362, 397] on div "900550" at bounding box center [341, 394] width 123 height 23
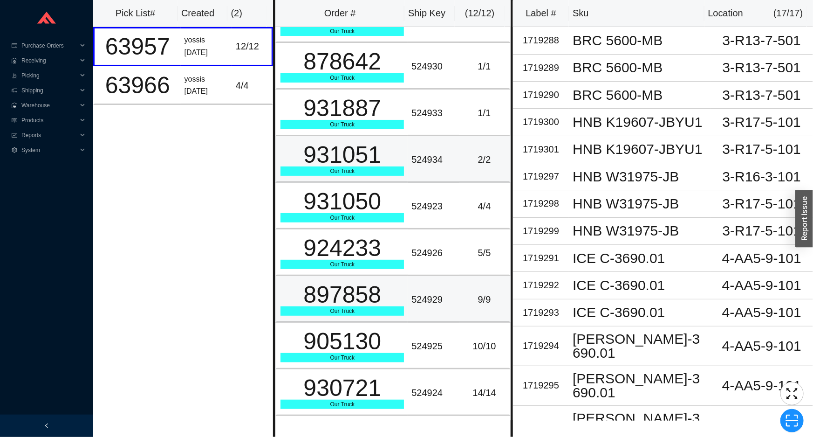
scroll to position [0, 0]
